Goal: Task Accomplishment & Management: Complete application form

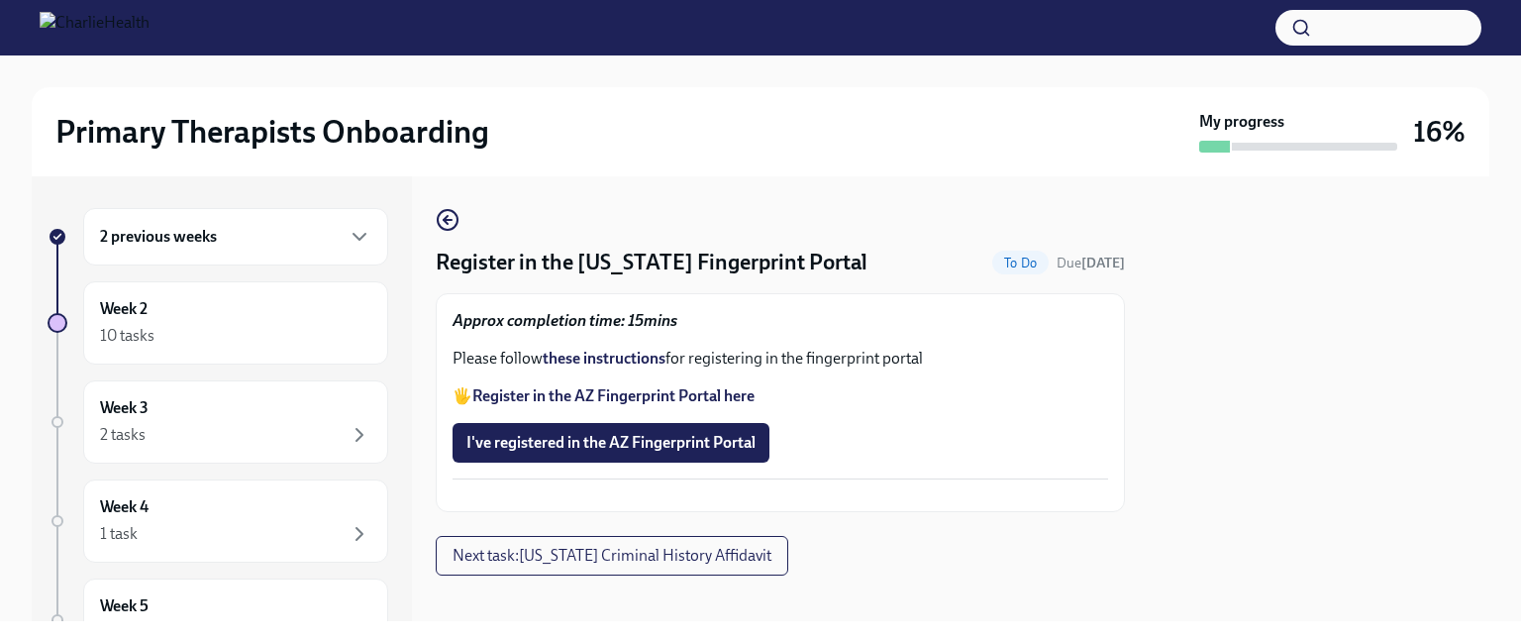
scroll to position [67, 0]
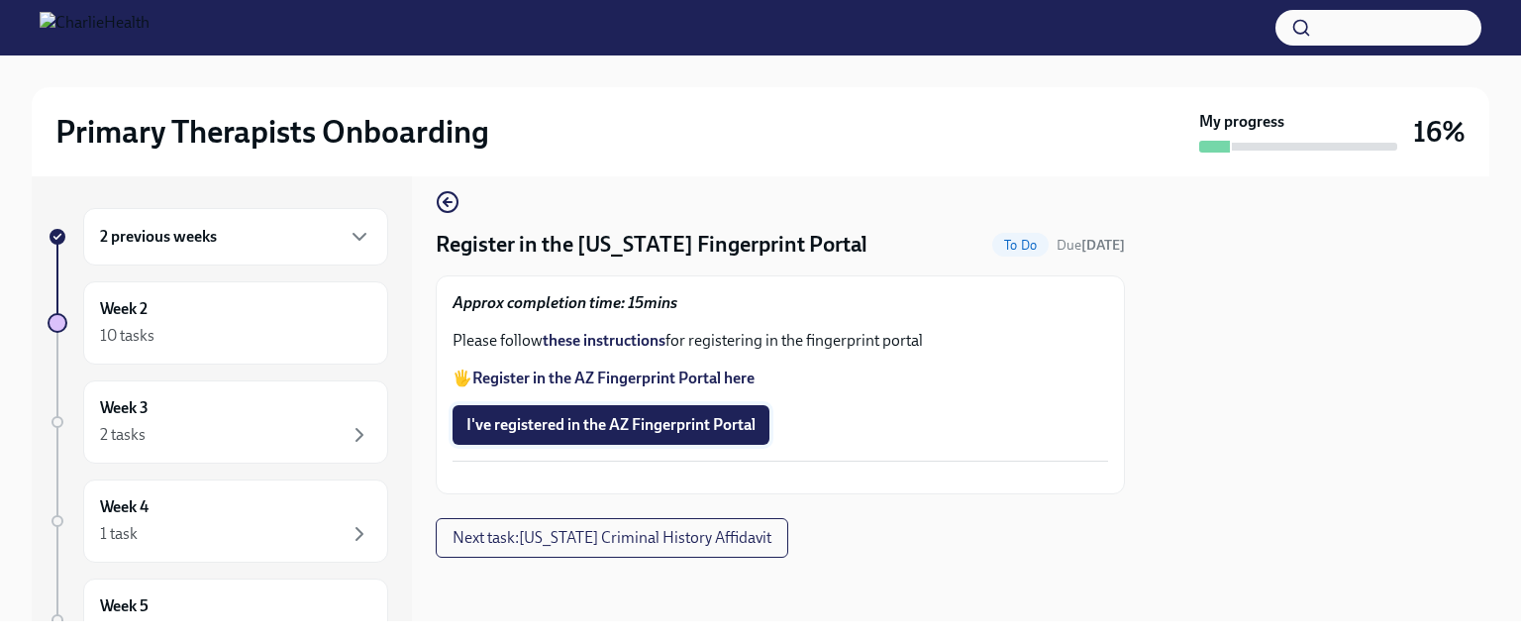
click at [708, 415] on span "I've registered in the AZ Fingerprint Portal" at bounding box center [610, 425] width 289 height 20
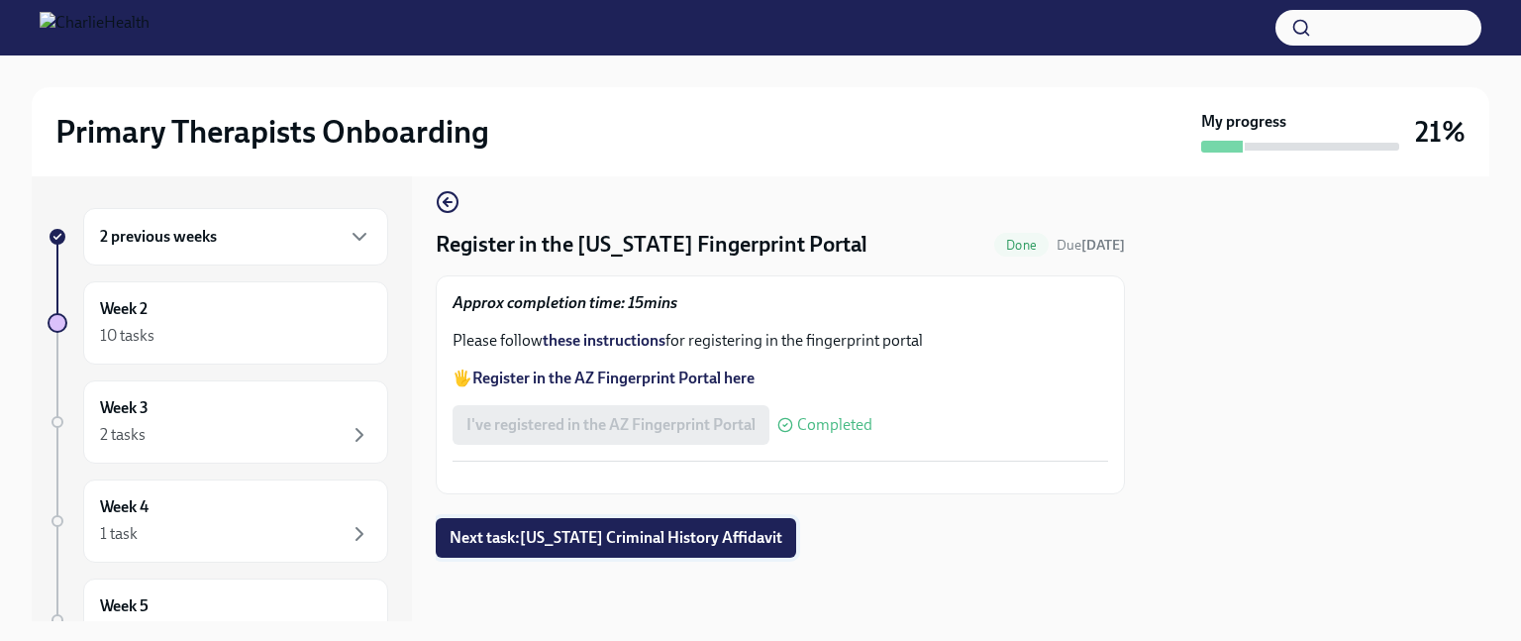
click at [604, 542] on span "Next task : [US_STATE] Criminal History Affidavit" at bounding box center [616, 538] width 333 height 20
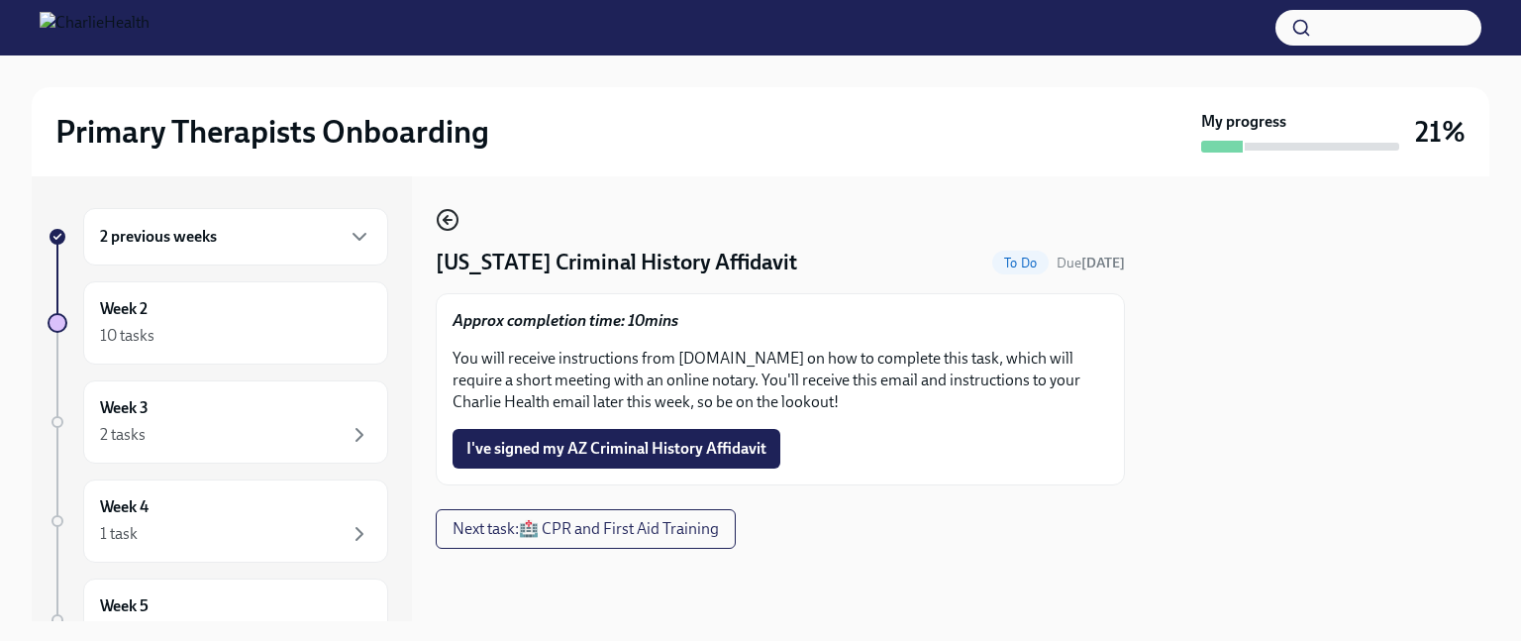
click at [447, 213] on icon "button" at bounding box center [448, 220] width 24 height 24
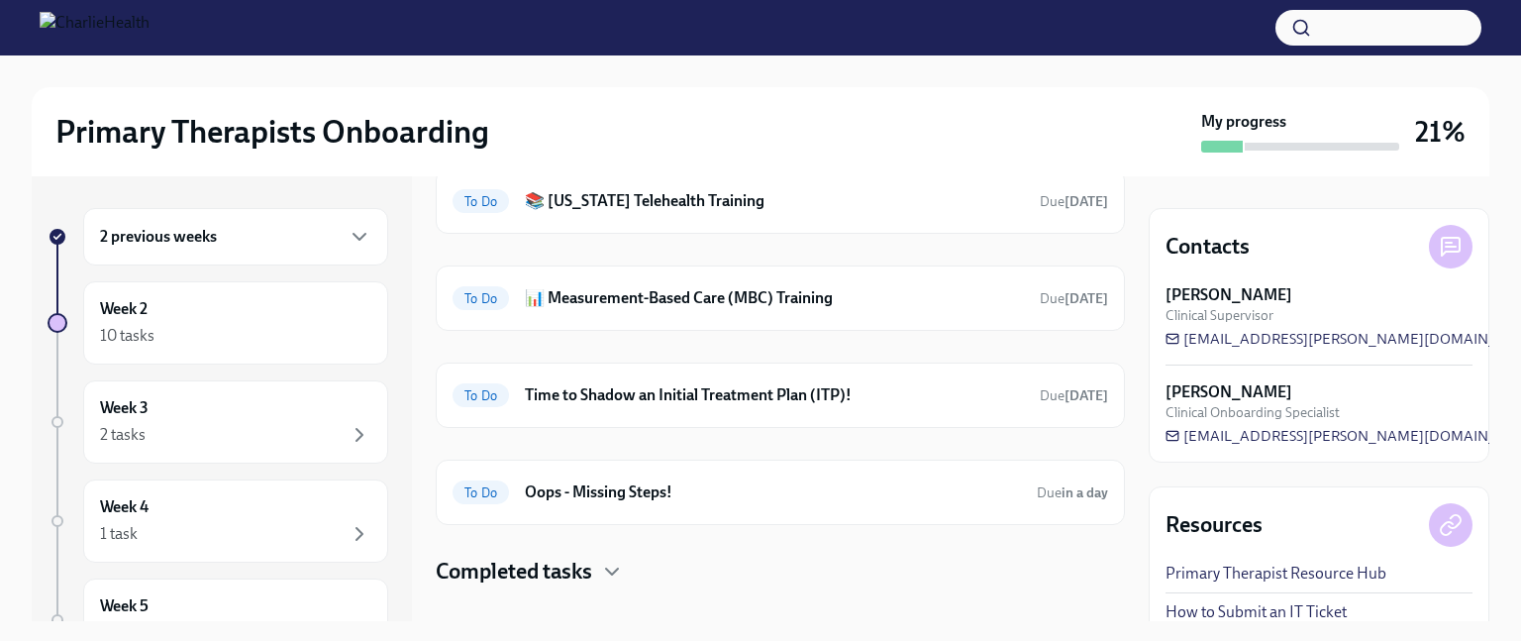
scroll to position [488, 0]
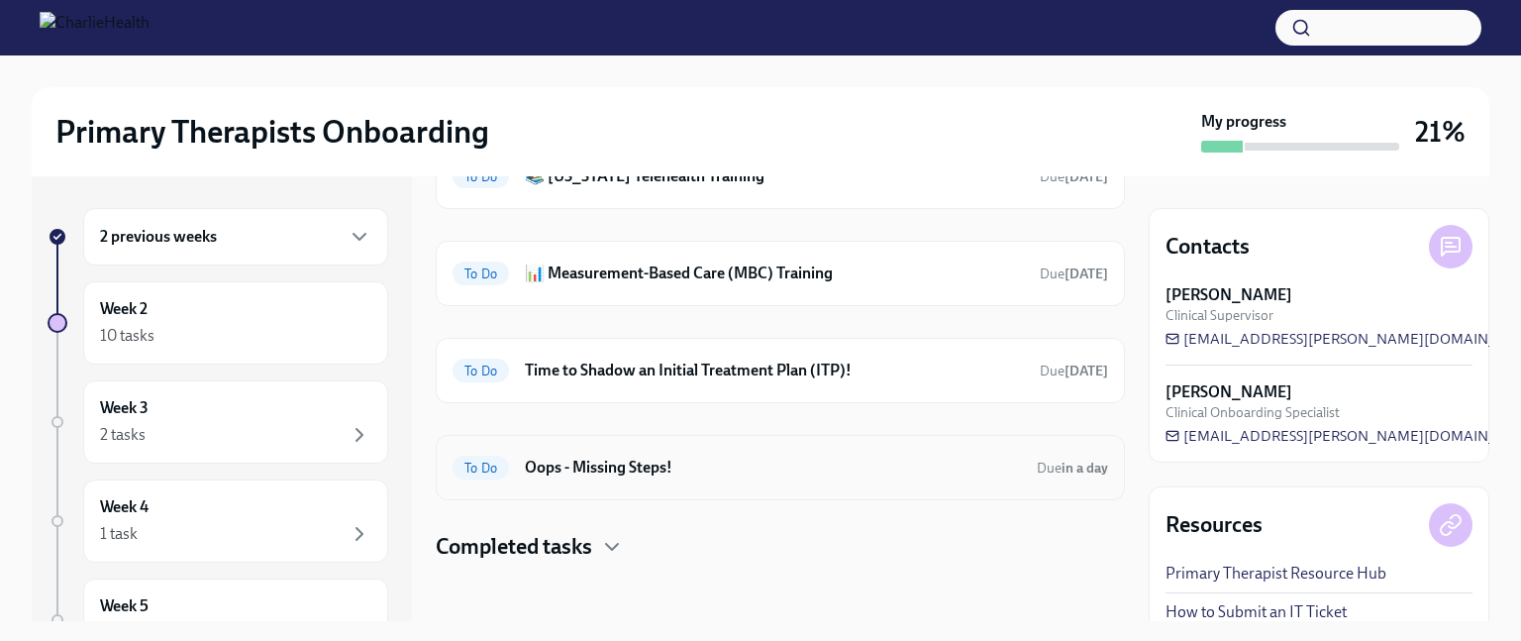
click at [483, 461] on span "To Do" at bounding box center [481, 468] width 56 height 15
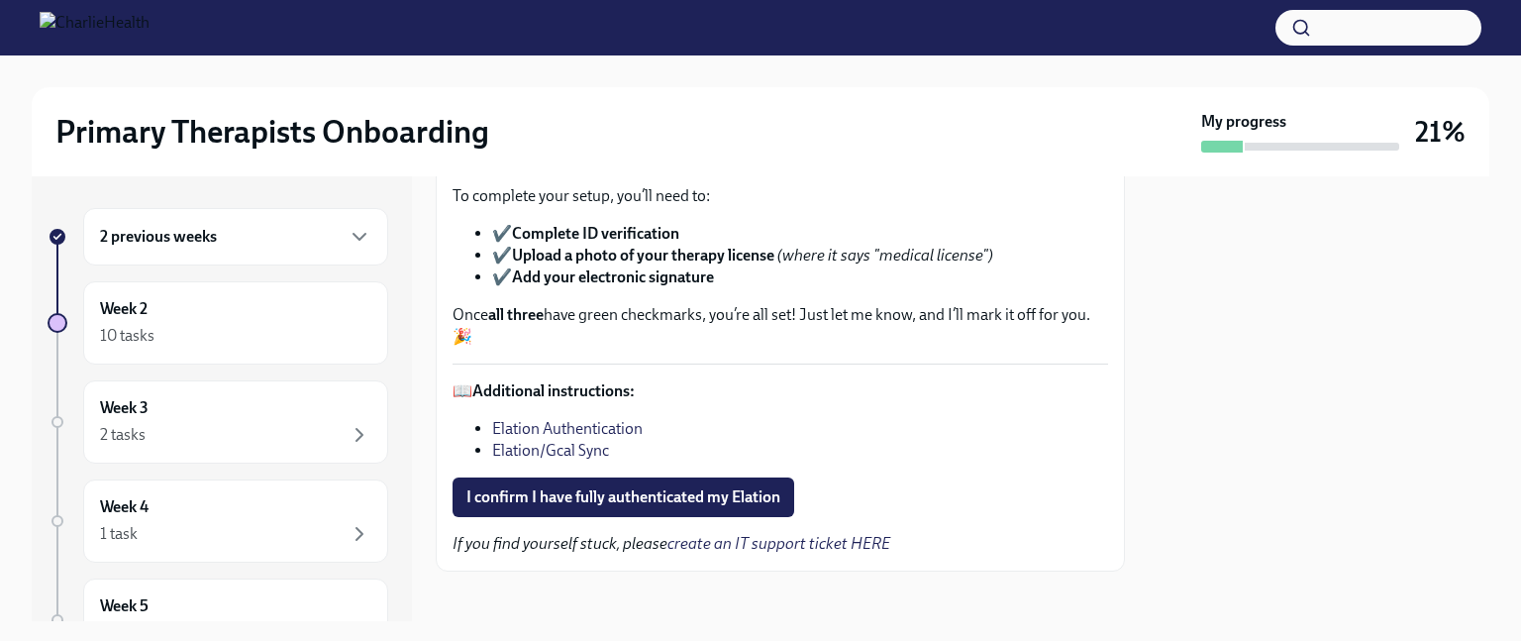
scroll to position [166, 0]
